Goal: Information Seeking & Learning: Learn about a topic

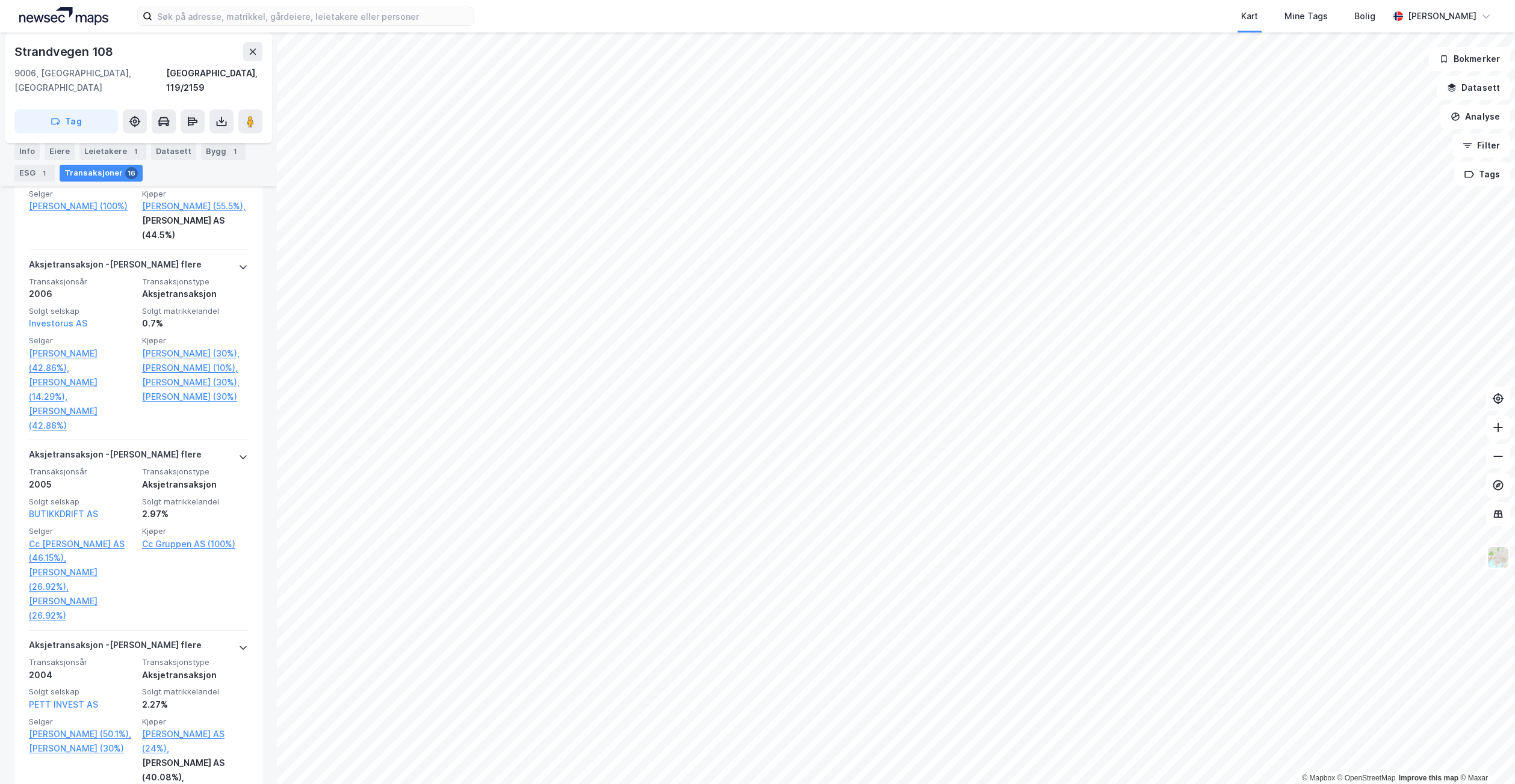
scroll to position [2605, 0]
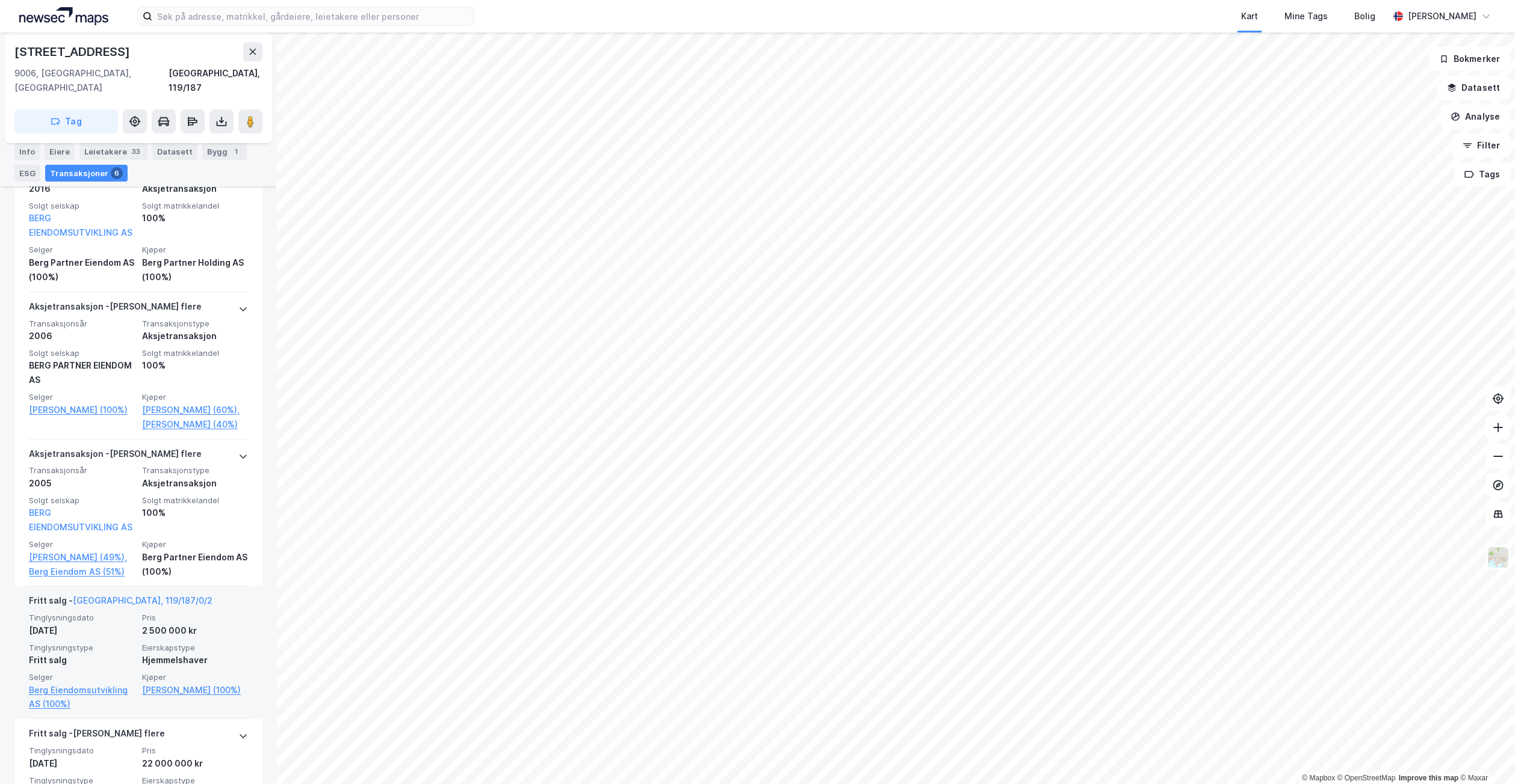
scroll to position [416, 0]
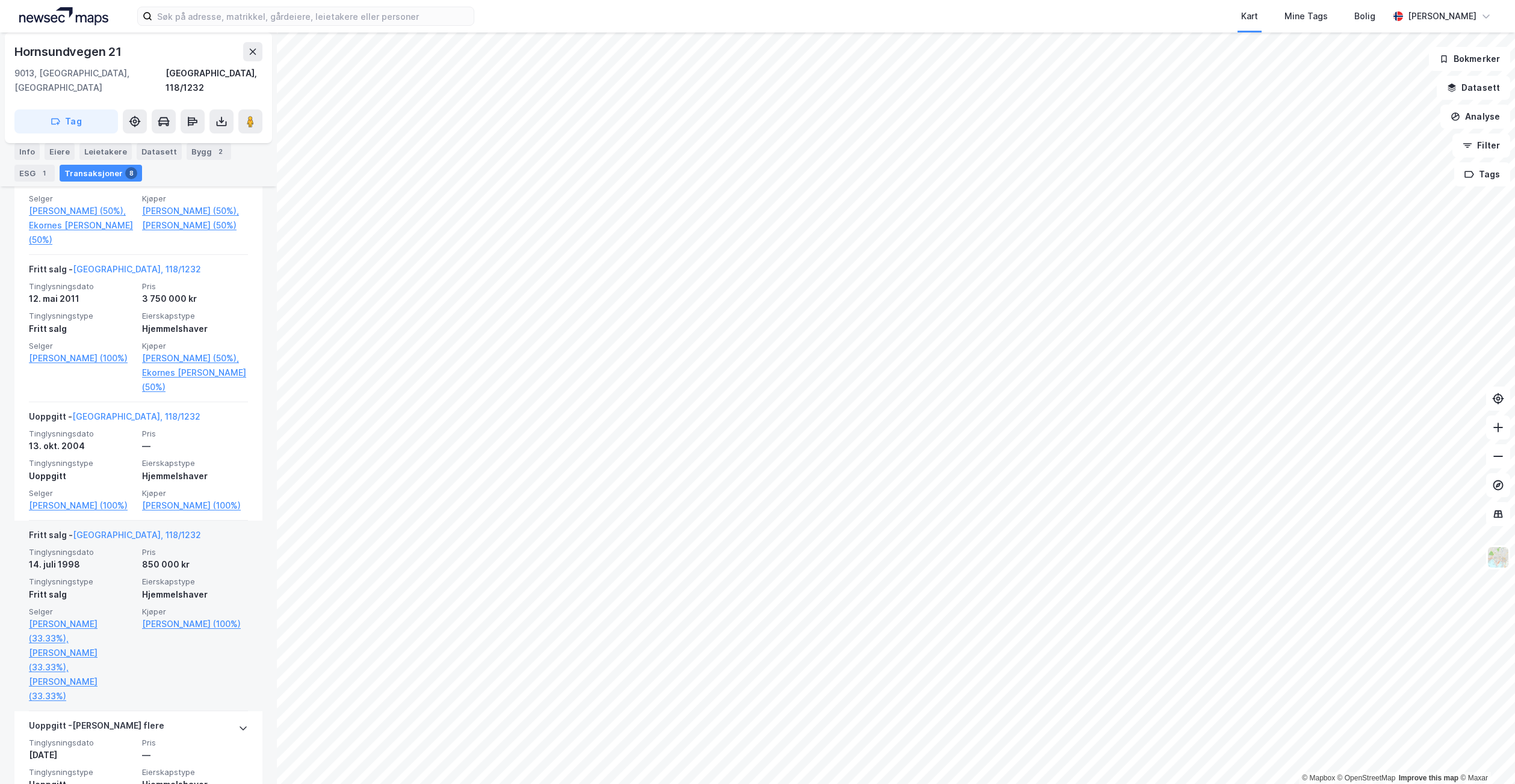
scroll to position [782, 0]
